Goal: Task Accomplishment & Management: Complete application form

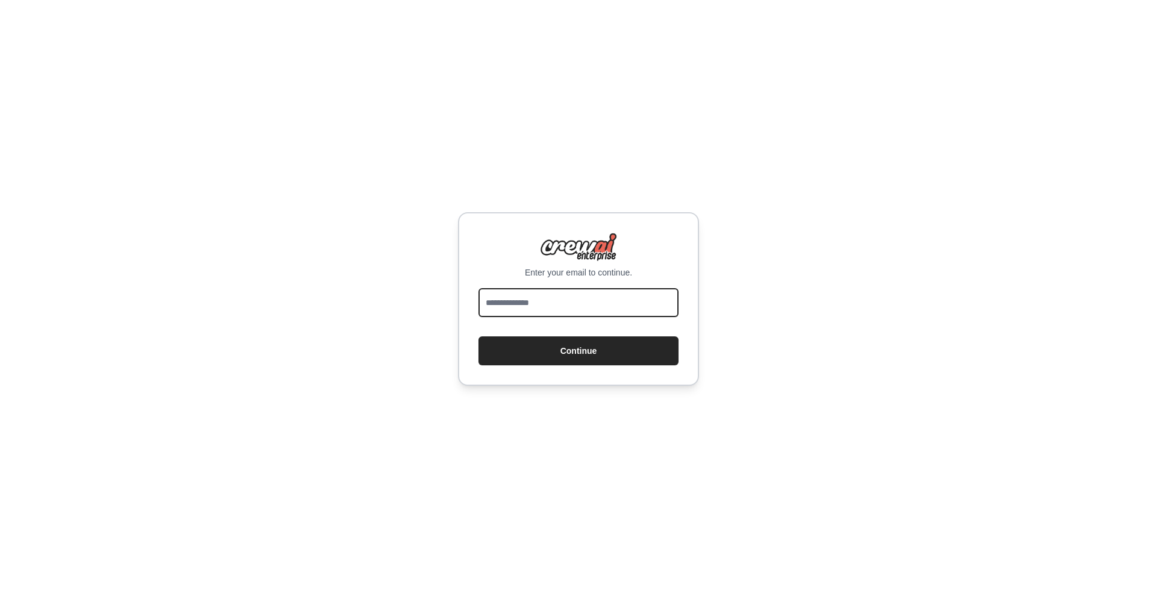
click at [578, 303] on input "email" at bounding box center [579, 302] width 200 height 29
type input "**********"
click at [479, 336] on button "Continue" at bounding box center [579, 350] width 200 height 29
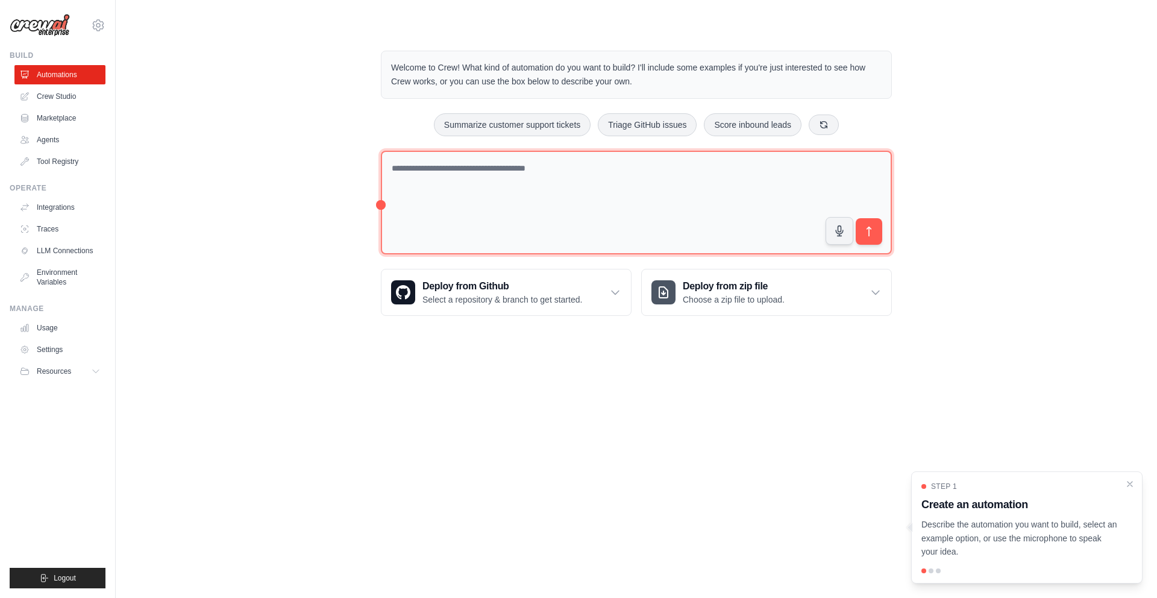
click at [516, 210] on textarea at bounding box center [636, 203] width 511 height 104
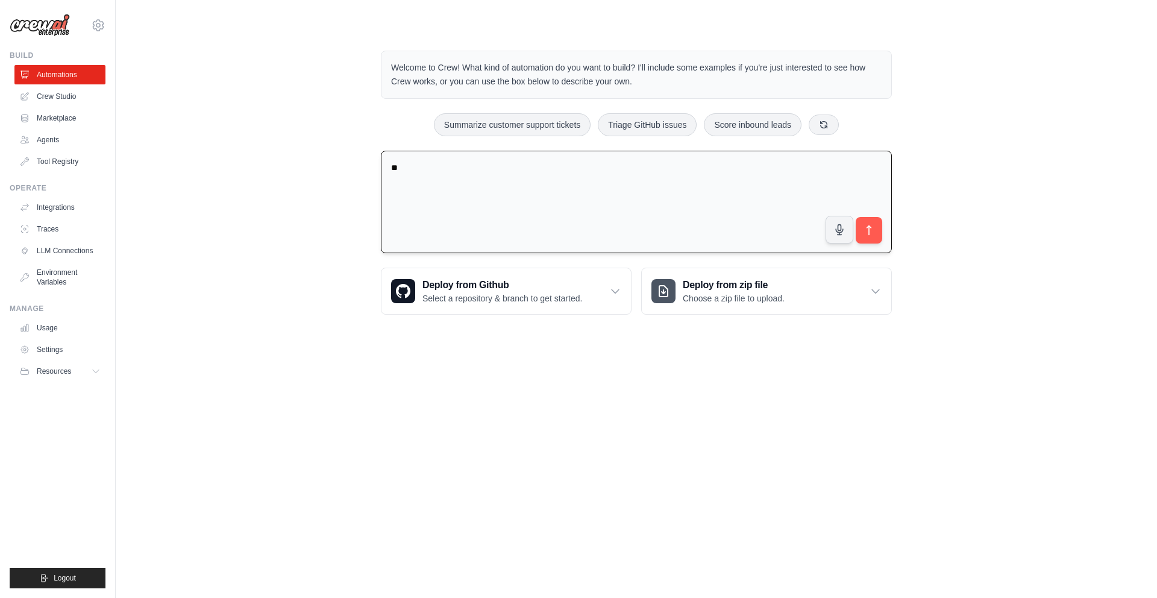
type textarea "*"
type textarea "**********"
click at [875, 237] on button "submit" at bounding box center [869, 230] width 28 height 28
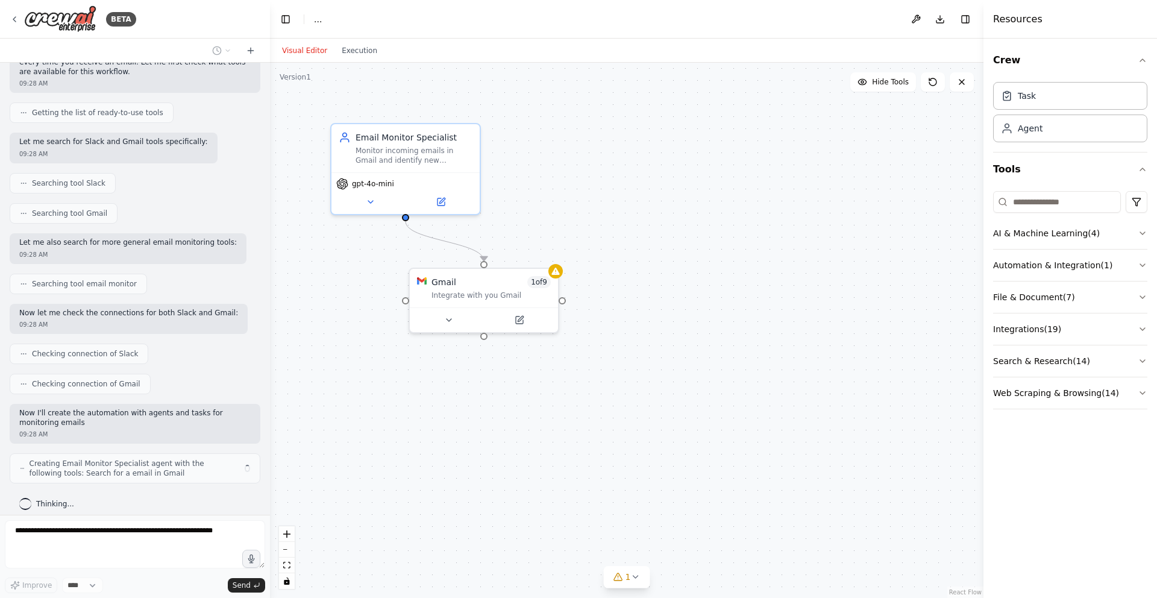
scroll to position [99, 0]
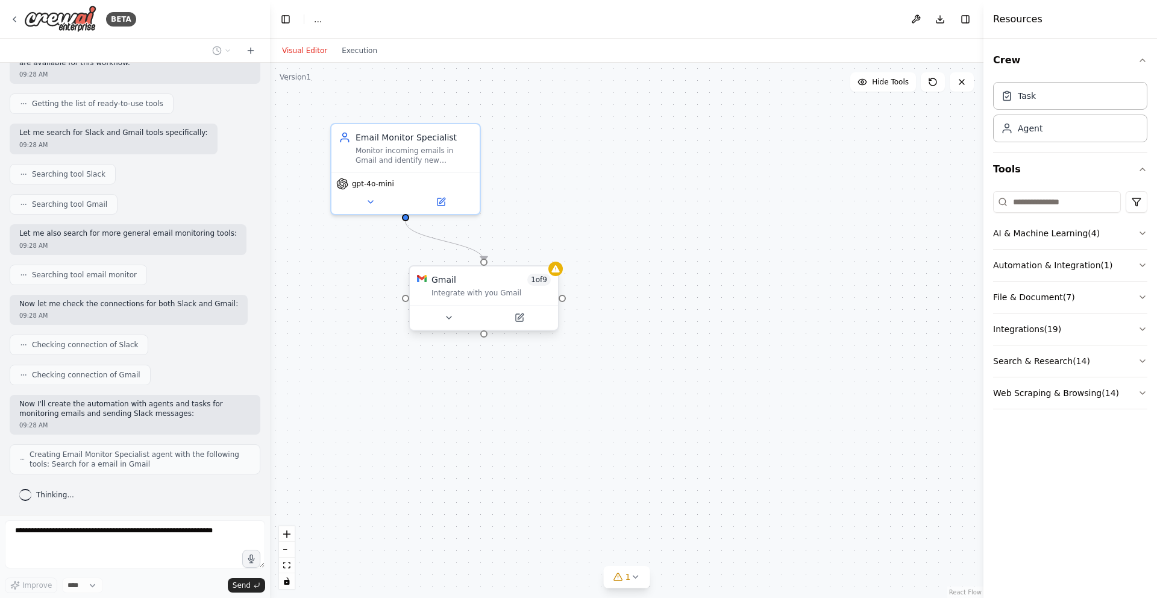
click at [495, 286] on div "Gmail 1 of 9 Integrate with you Gmail" at bounding box center [491, 286] width 119 height 24
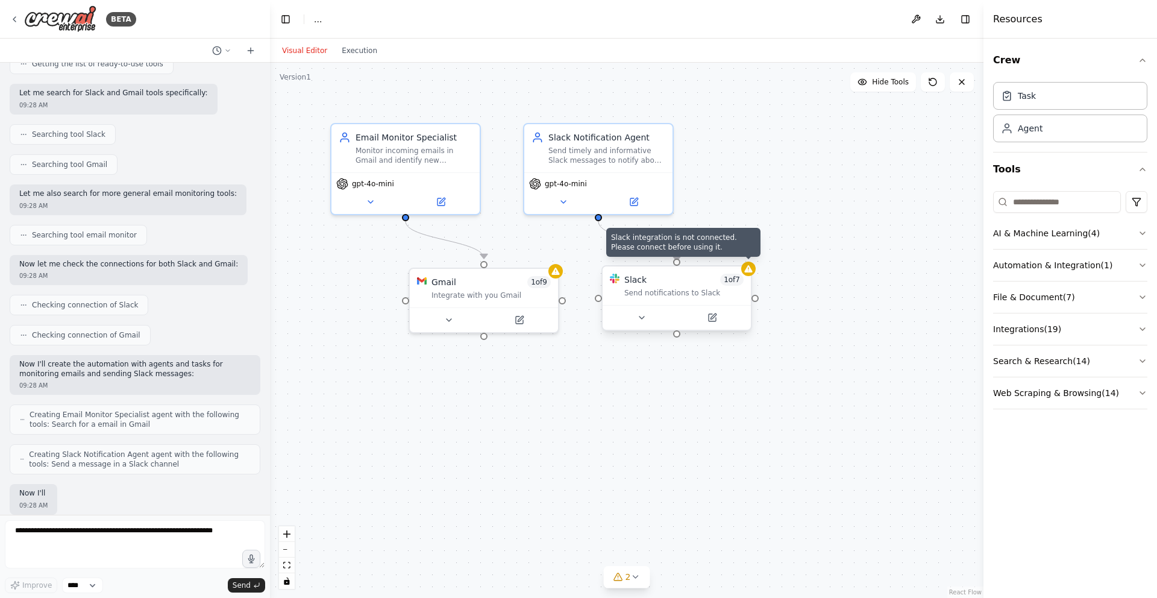
scroll to position [210, 0]
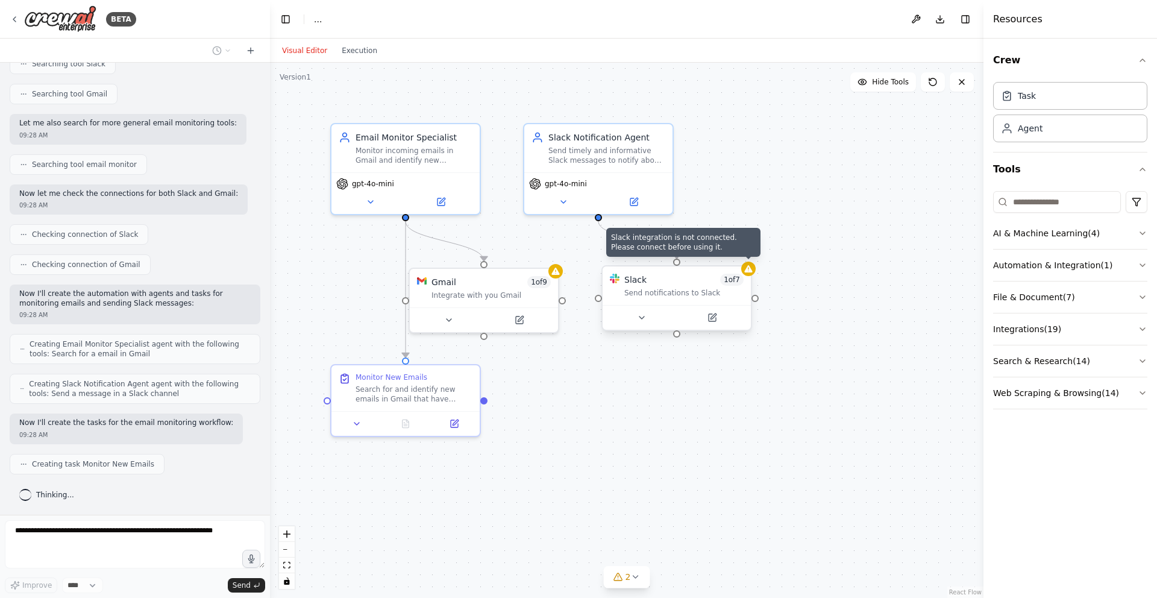
click at [749, 271] on icon at bounding box center [748, 268] width 8 height 7
click at [674, 305] on div at bounding box center [677, 317] width 148 height 25
click at [641, 318] on icon at bounding box center [642, 317] width 5 height 2
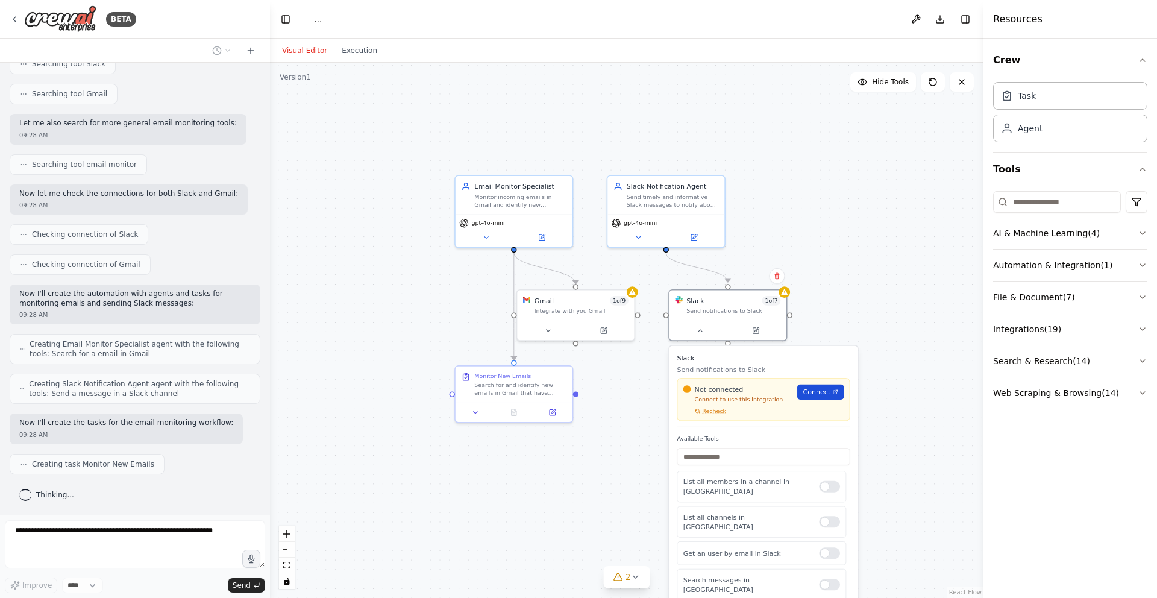
scroll to position [240, 0]
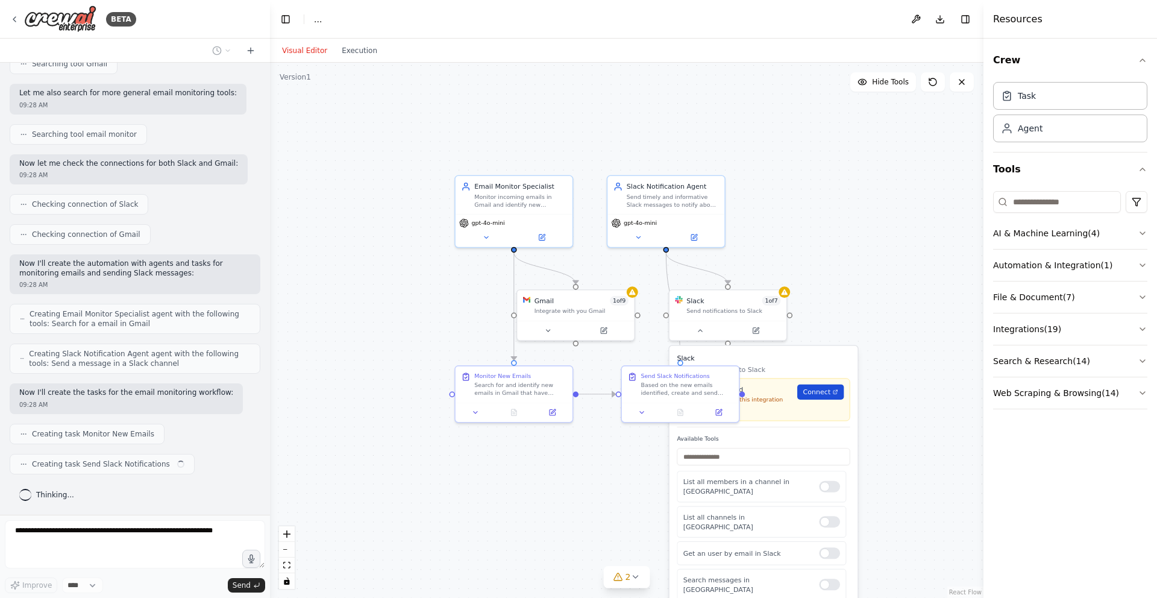
click at [809, 390] on span "Connect" at bounding box center [817, 392] width 28 height 10
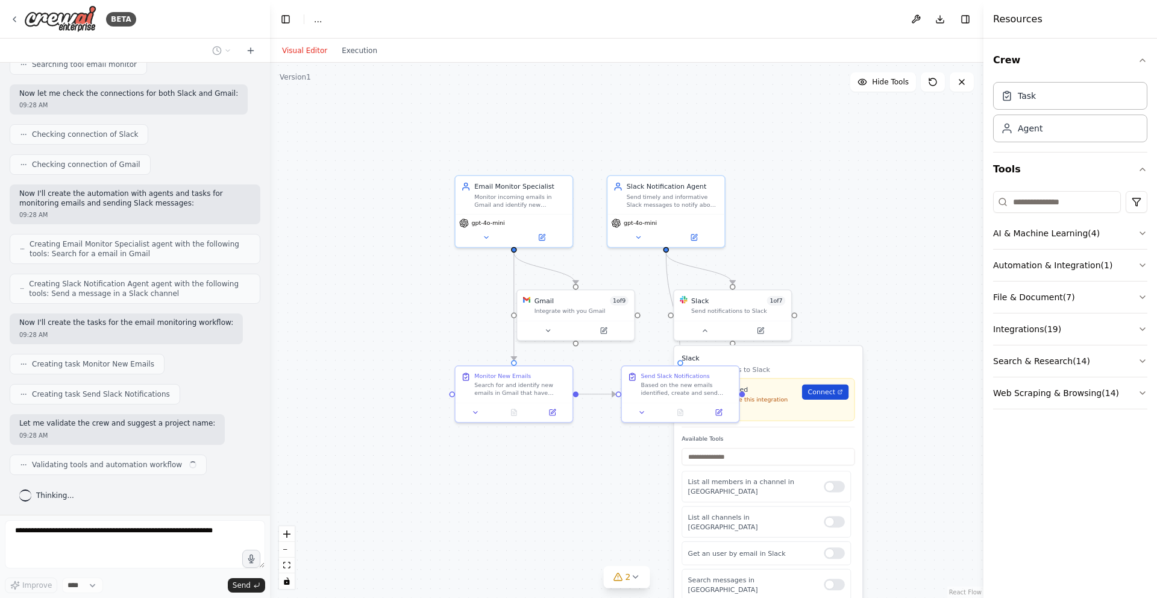
click at [828, 392] on span "Connect" at bounding box center [822, 392] width 28 height 10
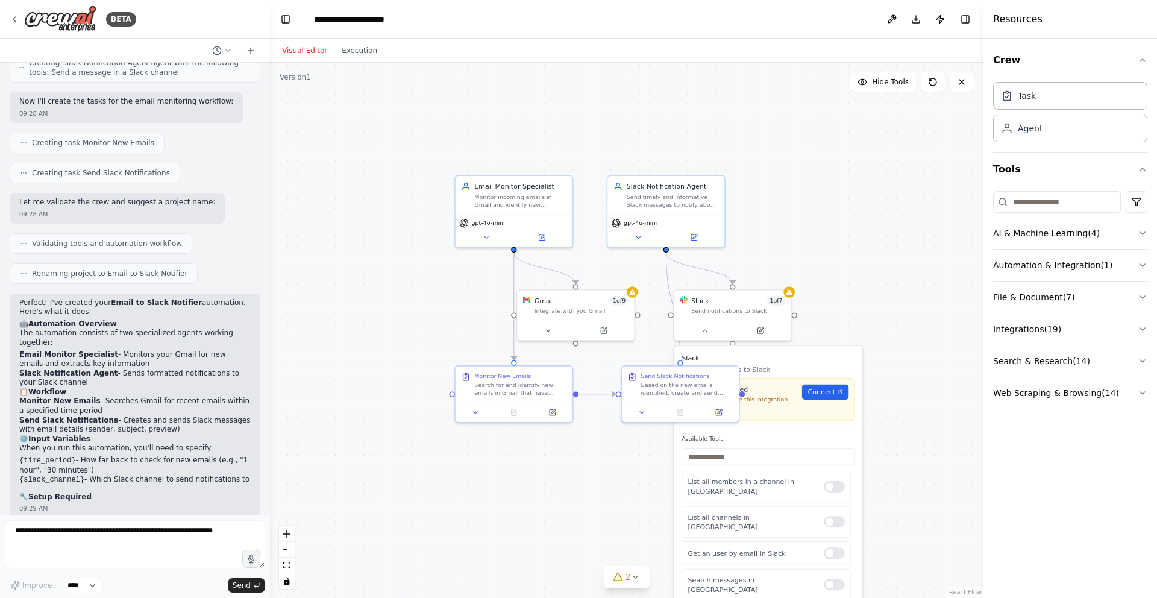
click at [796, 357] on h3 "Slack" at bounding box center [768, 358] width 173 height 10
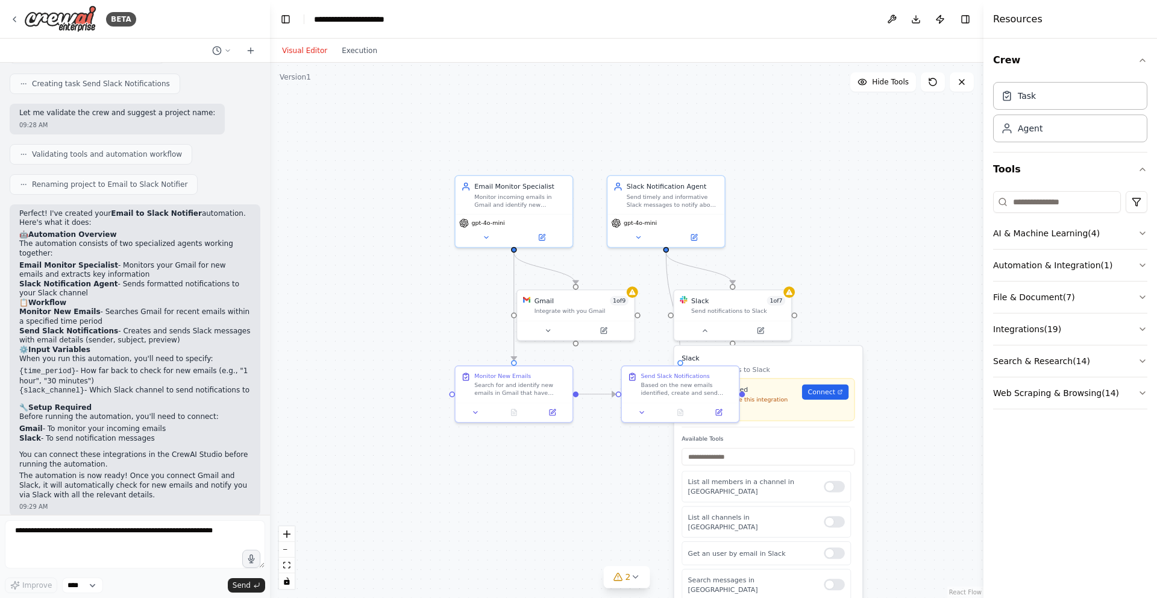
scroll to position [630, 0]
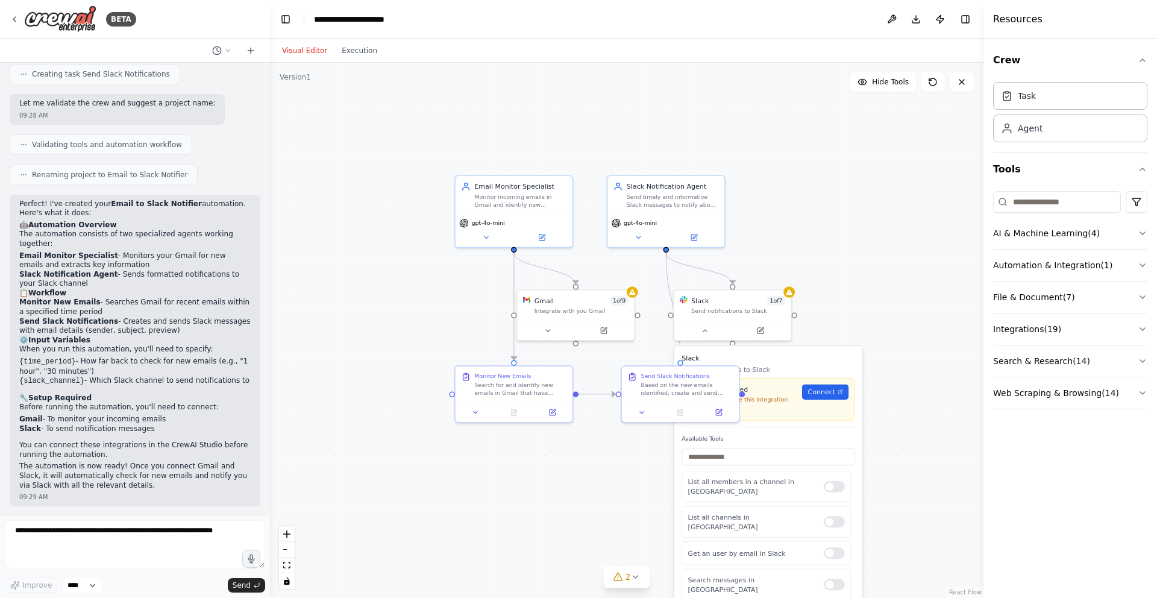
click at [776, 422] on div "Slack Send notifications to Slack Not connected Connect to use this integration…" at bounding box center [768, 390] width 173 height 74
click at [824, 391] on span "Connect" at bounding box center [822, 392] width 28 height 10
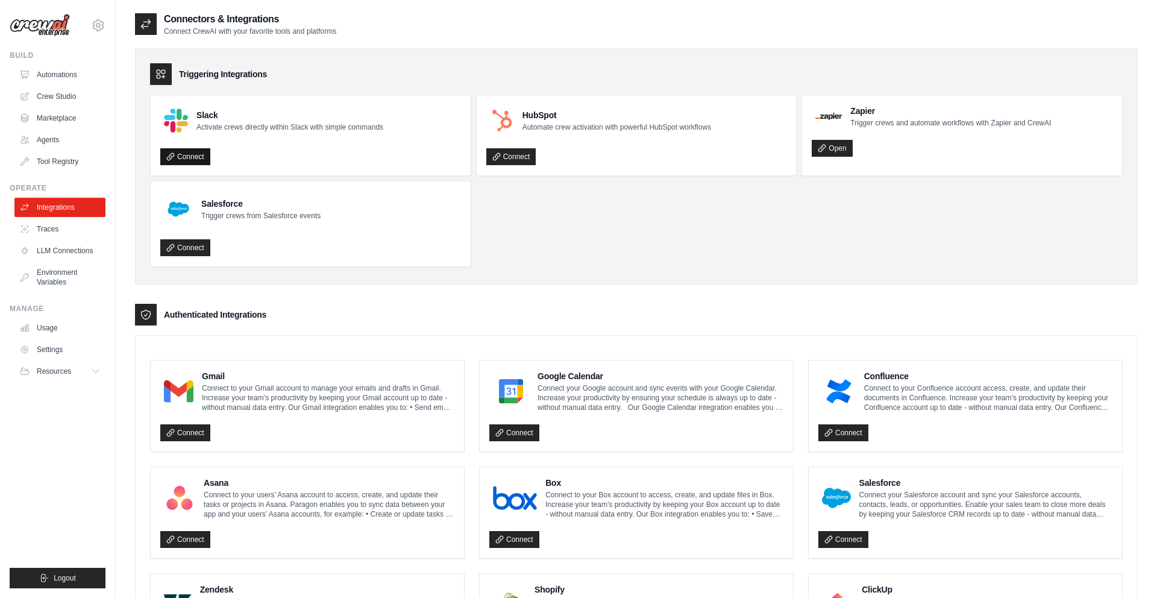
click at [186, 157] on link "Connect" at bounding box center [185, 156] width 50 height 17
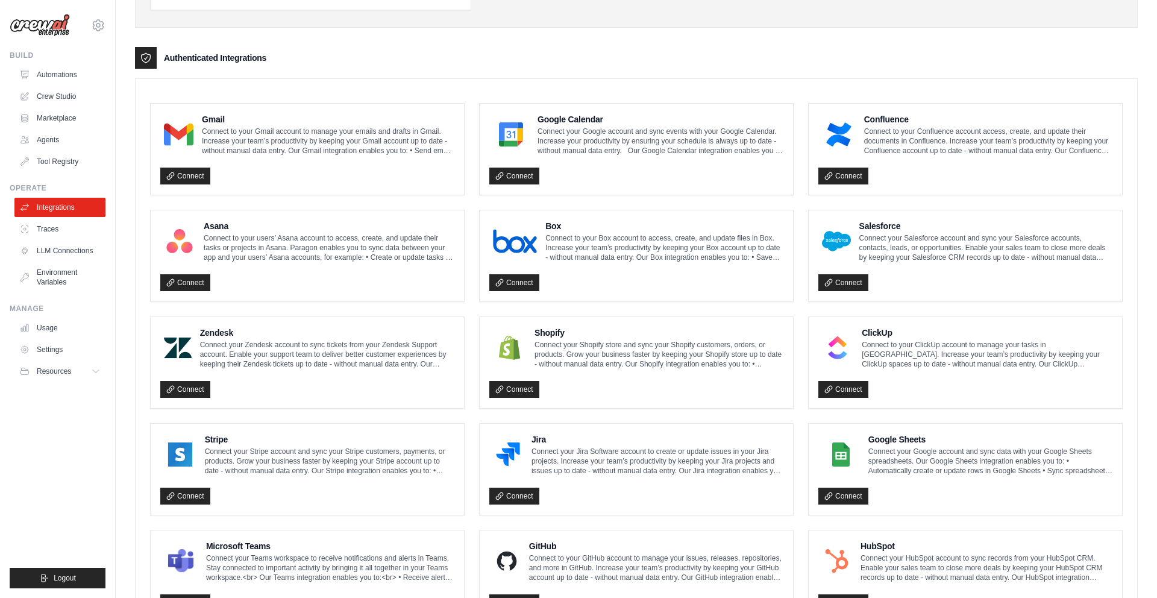
scroll to position [253, 0]
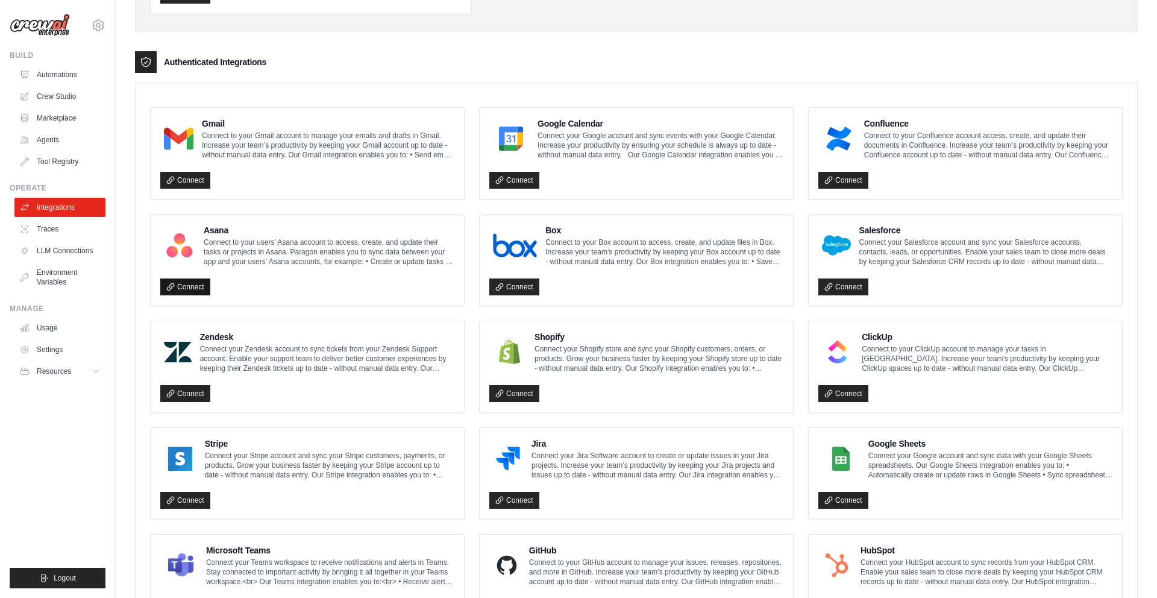
click at [177, 288] on link "Connect" at bounding box center [185, 286] width 50 height 17
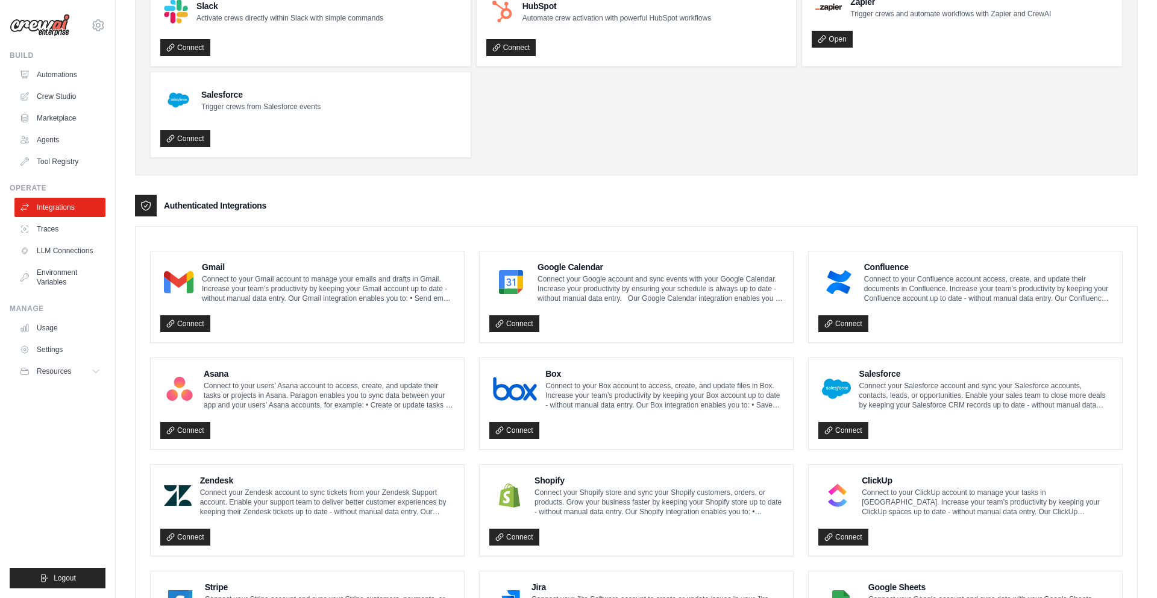
scroll to position [111, 0]
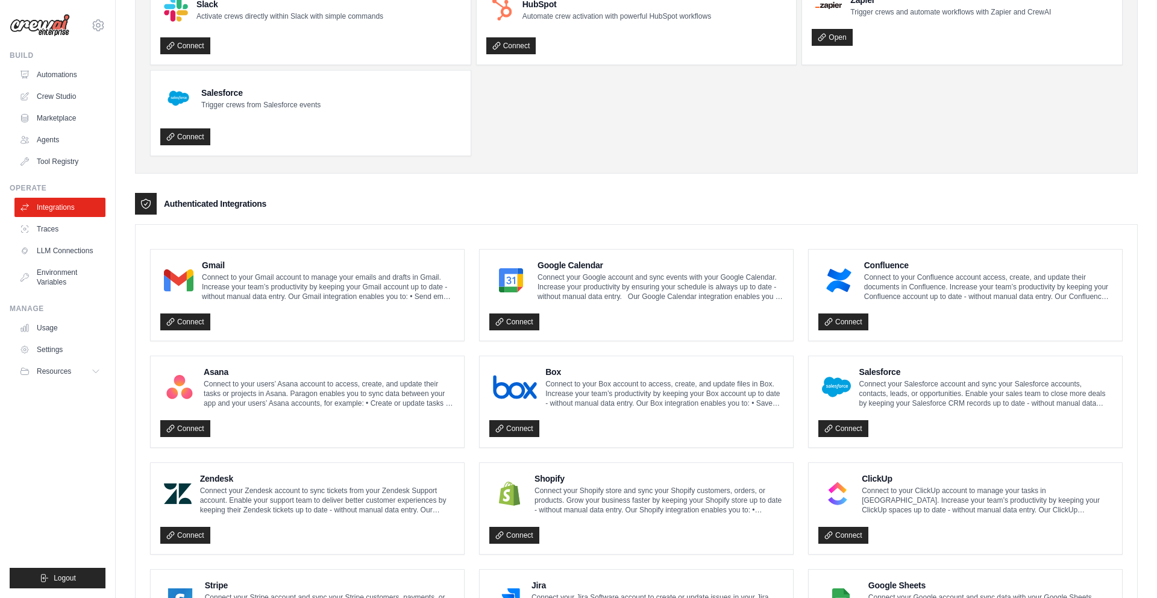
click at [582, 319] on div "Connect" at bounding box center [636, 318] width 294 height 25
click at [515, 325] on link "Connect" at bounding box center [514, 321] width 50 height 17
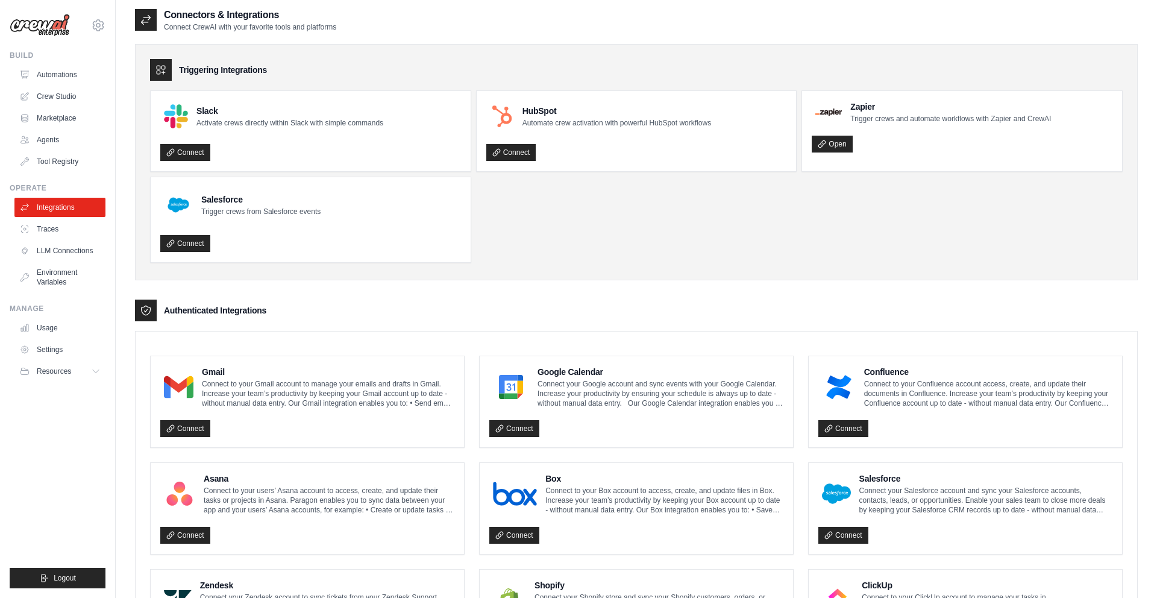
scroll to position [4, 0]
click at [65, 230] on link "Traces" at bounding box center [61, 228] width 91 height 19
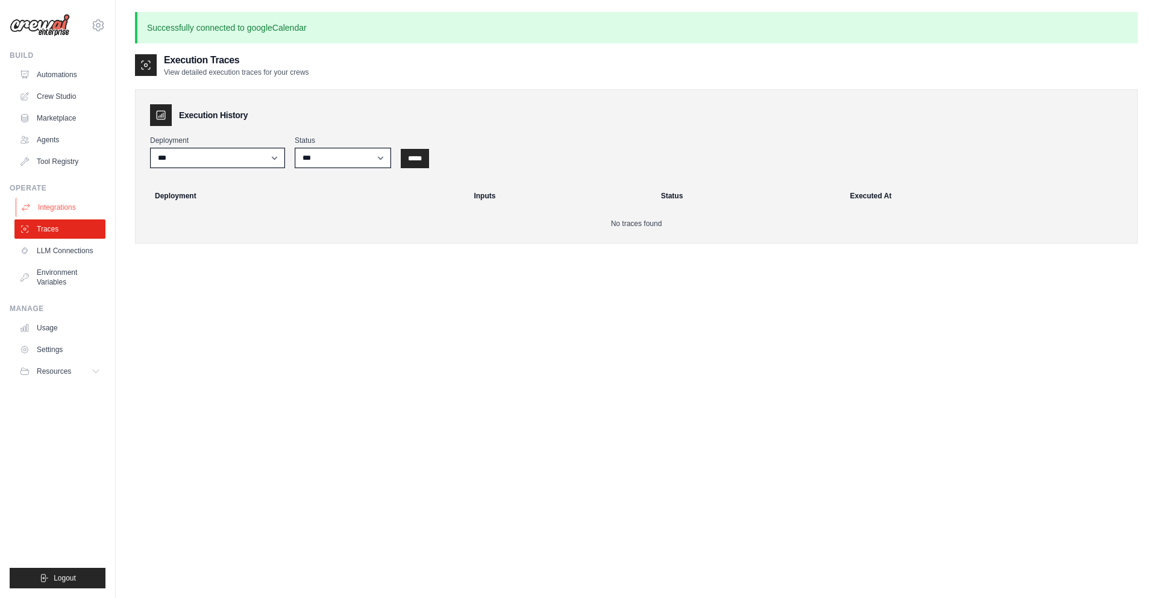
click at [69, 213] on link "Integrations" at bounding box center [61, 207] width 91 height 19
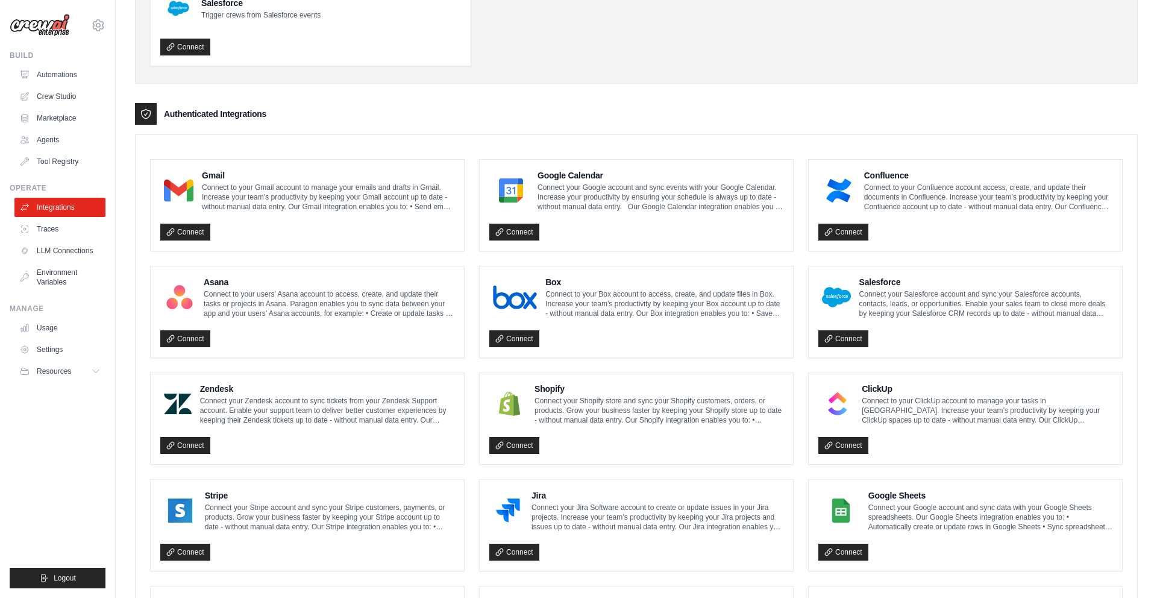
scroll to position [206, 0]
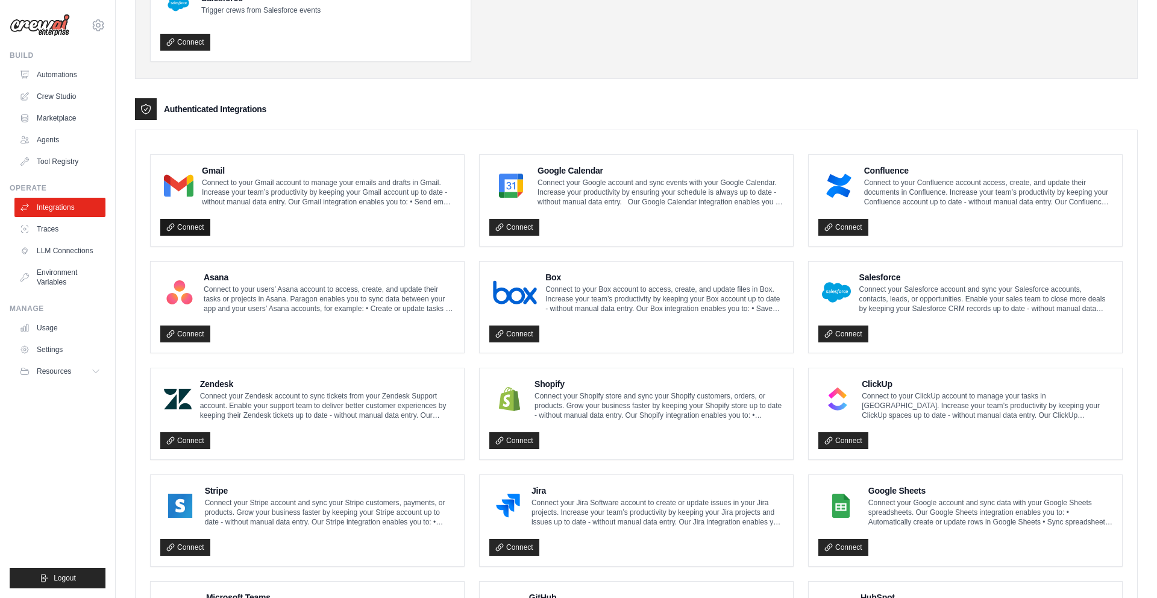
click at [192, 221] on link "Connect" at bounding box center [185, 227] width 50 height 17
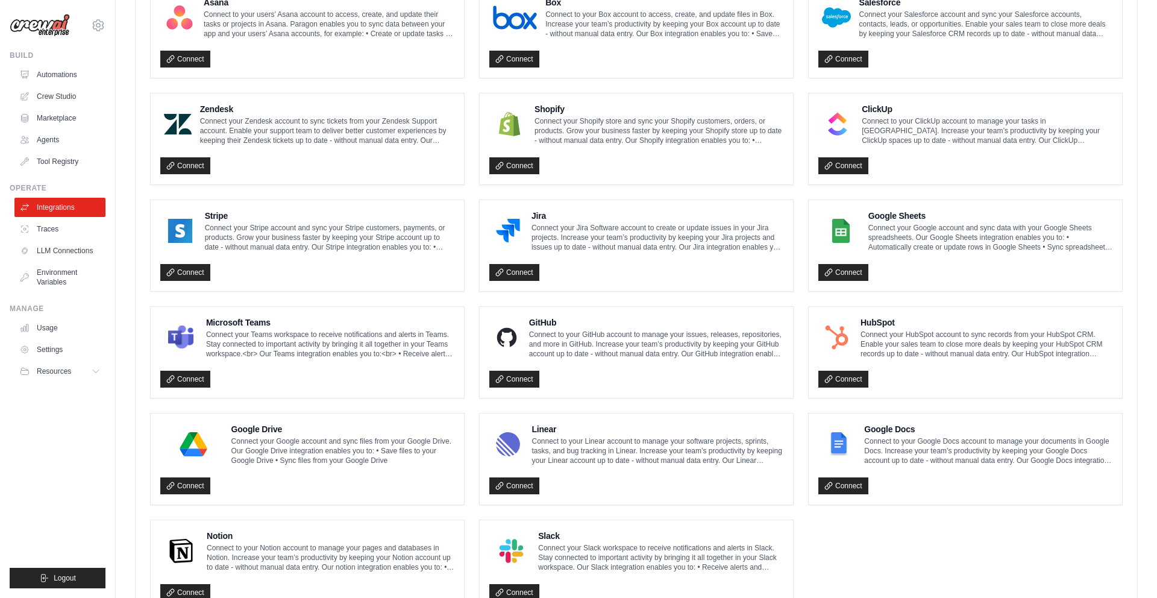
scroll to position [533, 0]
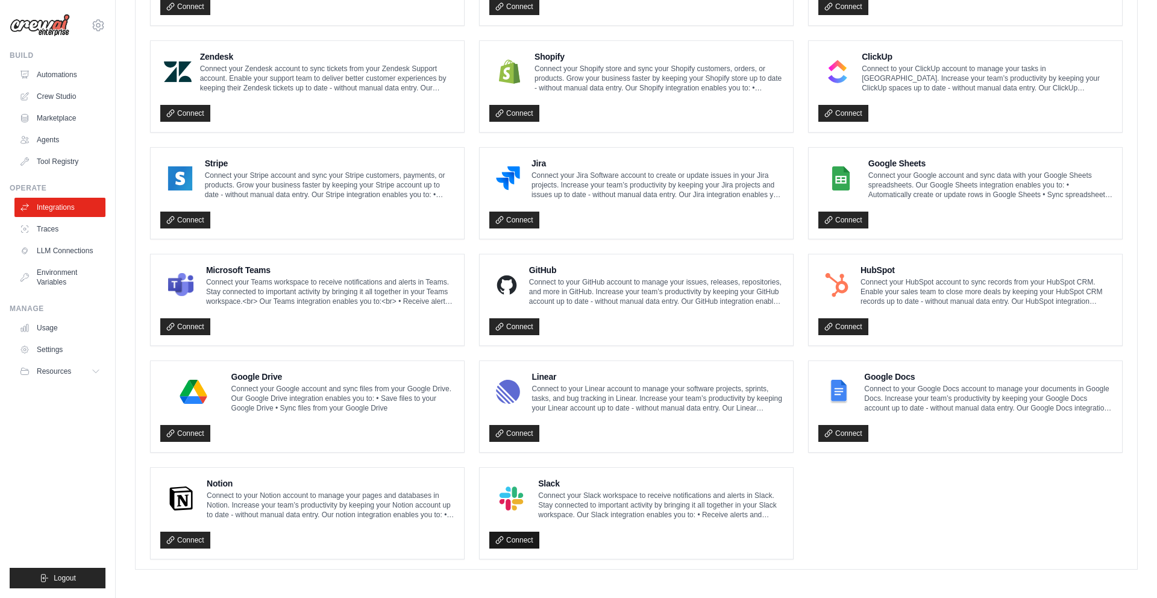
click at [529, 535] on link "Connect" at bounding box center [514, 540] width 50 height 17
click at [787, 181] on div "Jira Connect your Jira Software account to create or update issues in your Jira…" at bounding box center [636, 193] width 313 height 91
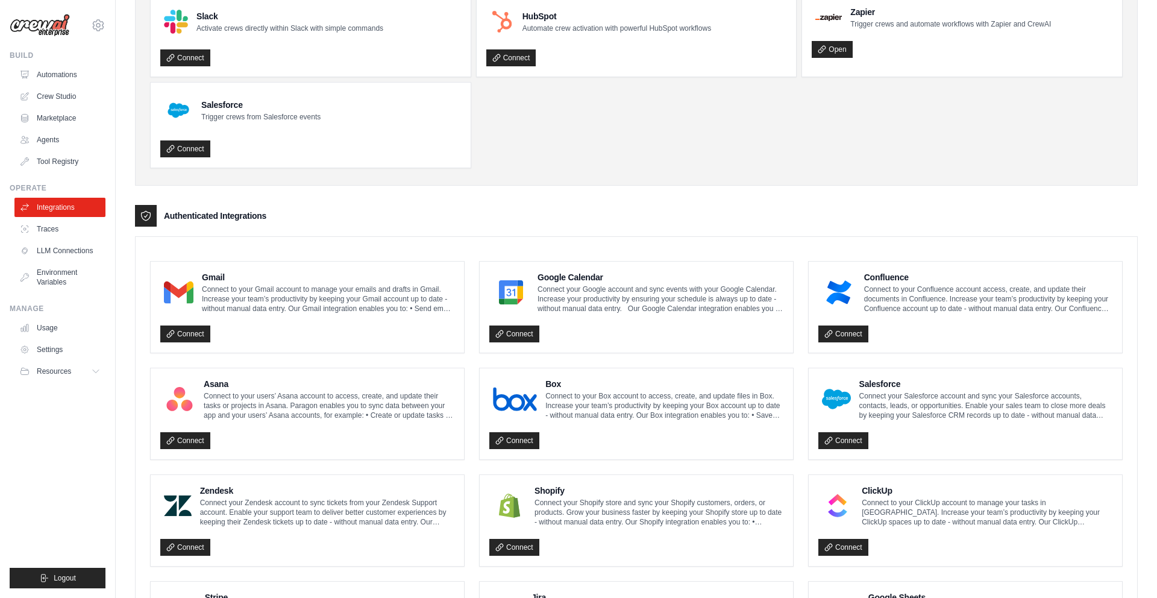
scroll to position [0, 0]
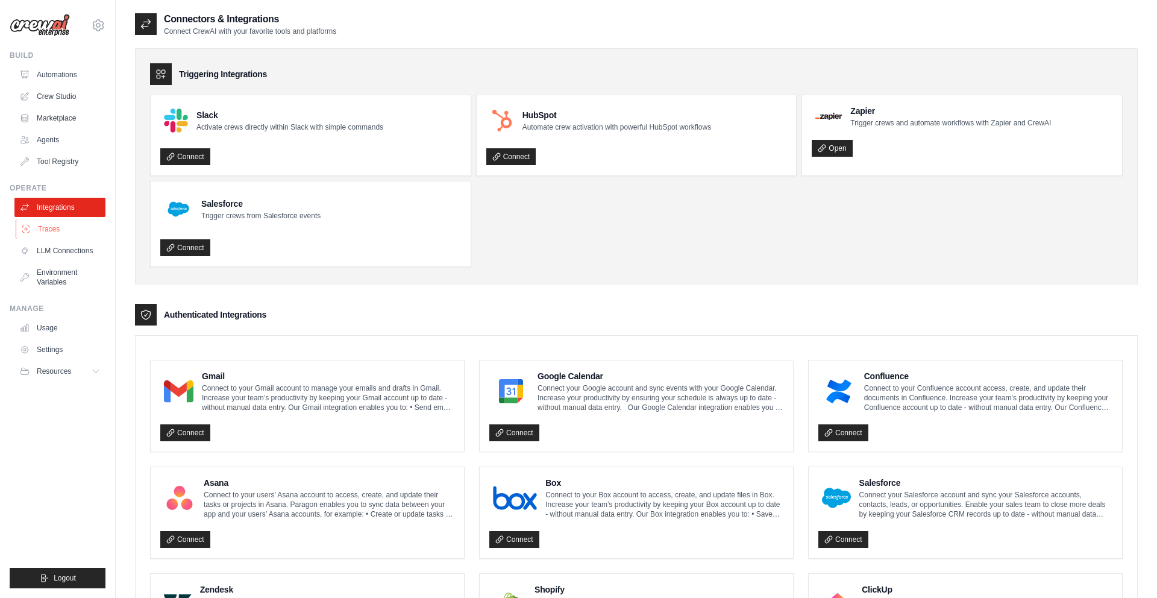
click at [54, 237] on link "Traces" at bounding box center [61, 228] width 91 height 19
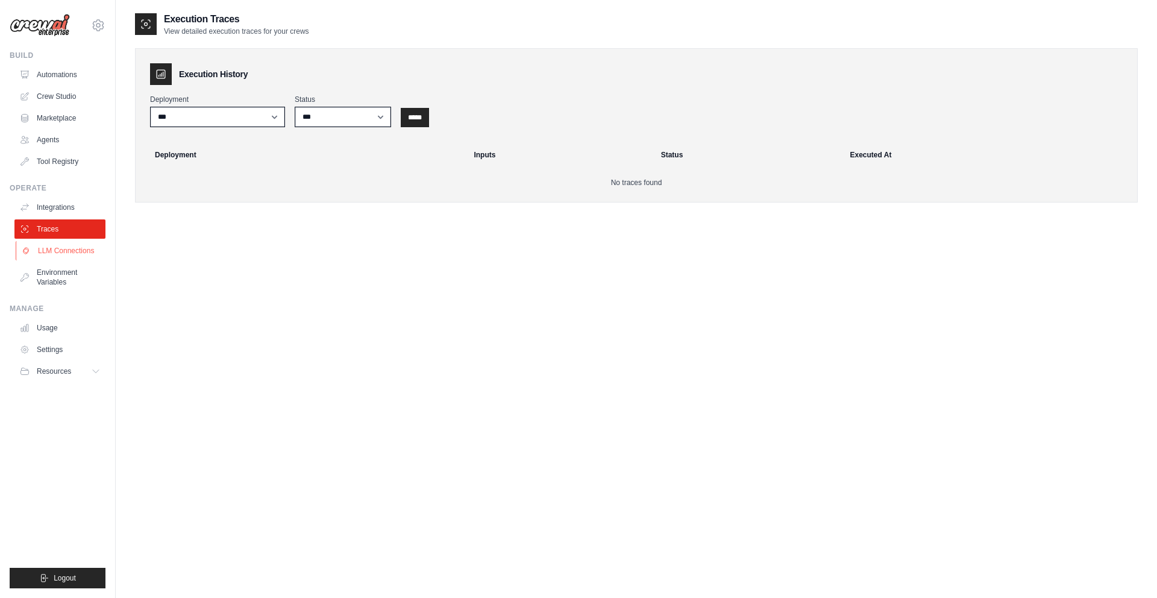
click at [72, 248] on link "LLM Connections" at bounding box center [61, 250] width 91 height 19
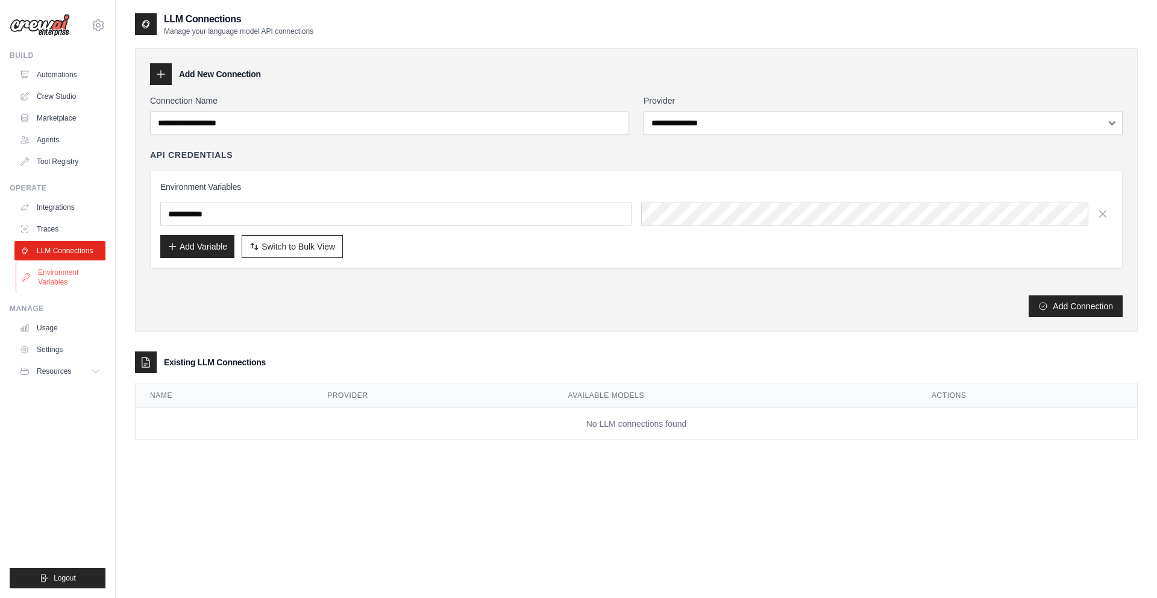
click at [64, 269] on link "Environment Variables" at bounding box center [61, 277] width 91 height 29
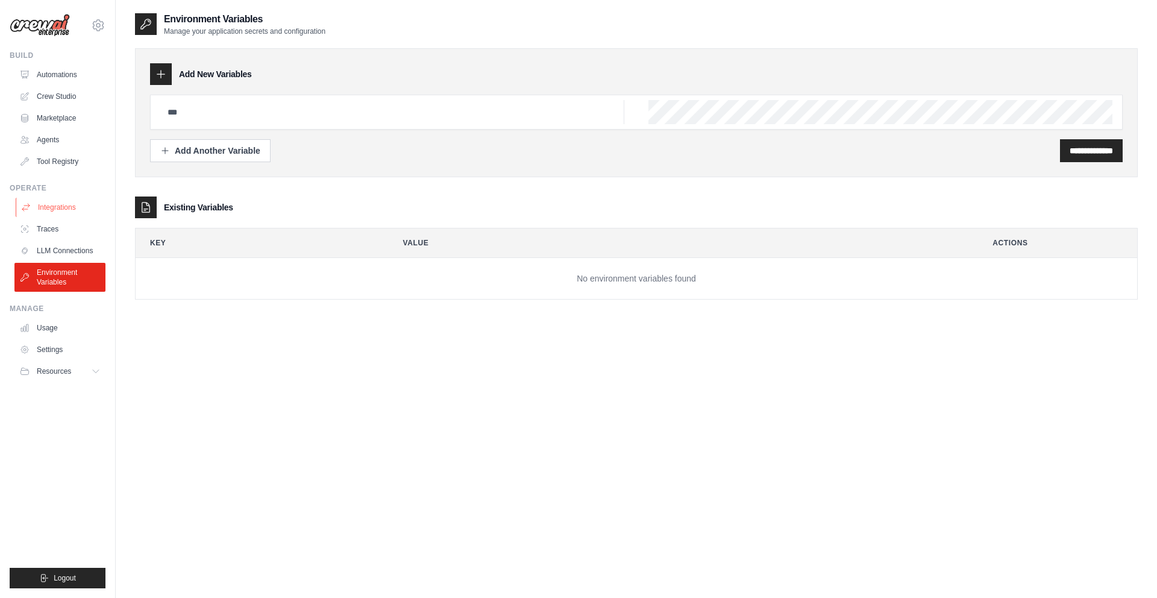
click at [78, 216] on link "Integrations" at bounding box center [61, 207] width 91 height 19
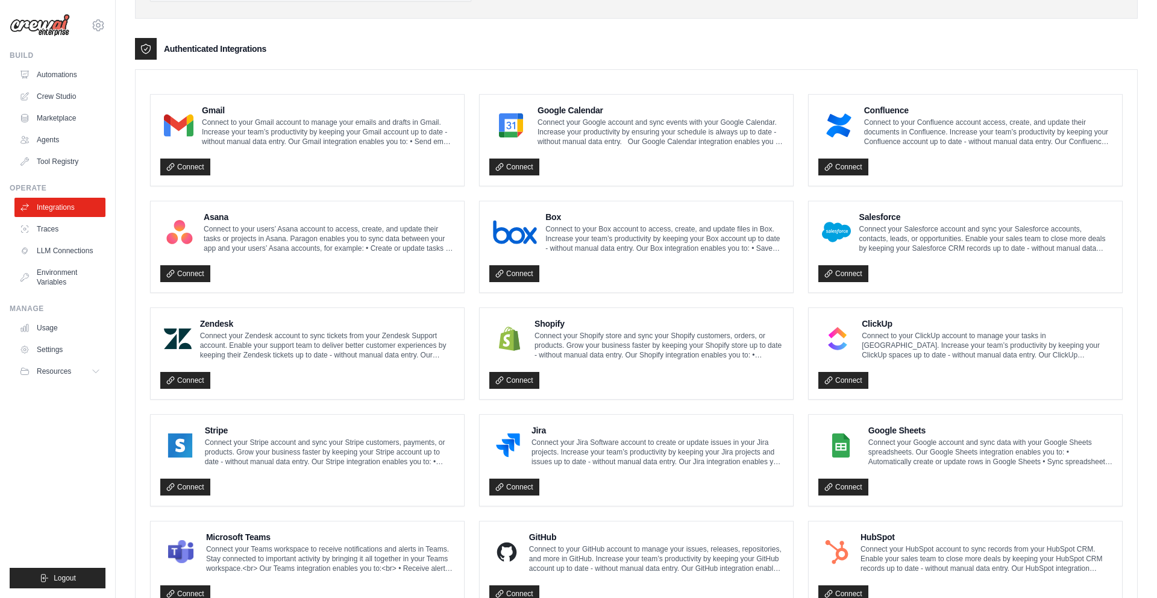
scroll to position [270, 0]
